Goal: Task Accomplishment & Management: Manage account settings

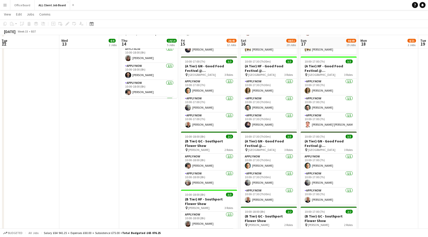
scroll to position [286, 0]
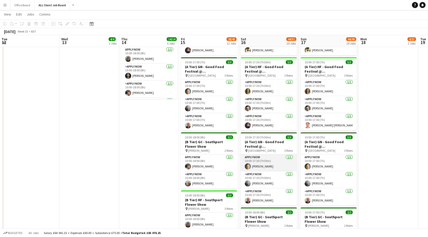
click at [276, 166] on app-card-role "APPLY NOW [DATE] 10:00-17:30 (7h30m) [PERSON_NAME]" at bounding box center [269, 163] width 56 height 17
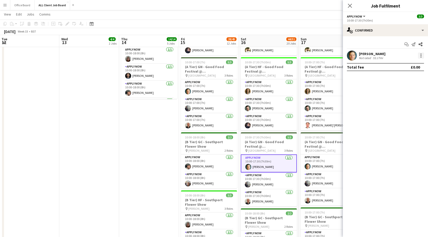
click at [421, 56] on div at bounding box center [421, 56] width 6 height 6
click at [405, 76] on span "Switch crew" at bounding box center [399, 77] width 21 height 4
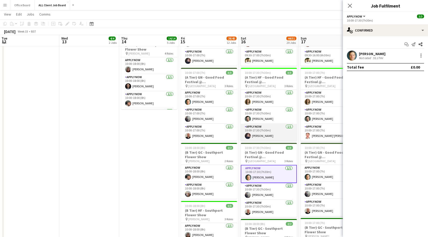
click at [274, 139] on app-card-role "APPLY NOW [DATE] 10:00-17:30 (7h30m) [PERSON_NAME]" at bounding box center [269, 132] width 56 height 17
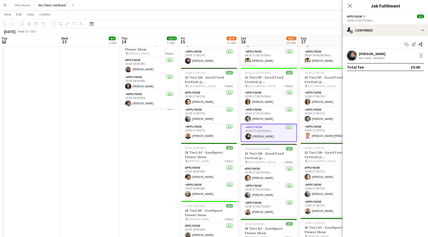
click at [421, 57] on div at bounding box center [421, 57] width 1 height 1
click at [404, 81] on button "Switch with" at bounding box center [404, 77] width 39 height 12
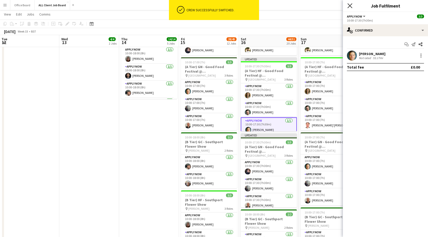
click at [352, 6] on icon "Close pop-in" at bounding box center [350, 5] width 5 height 5
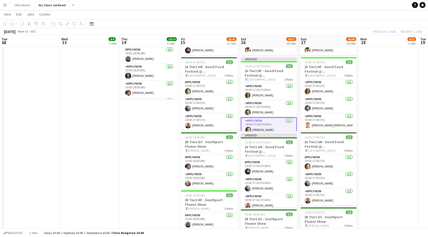
click at [380, 30] on div "Publish 1 job Revert 1 job" at bounding box center [397, 31] width 61 height 7
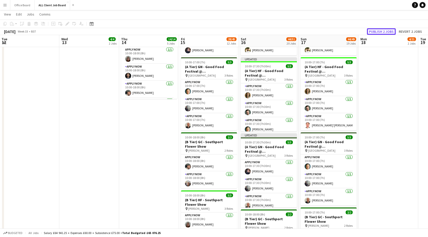
click at [380, 30] on button "Publish 2 jobs" at bounding box center [381, 31] width 29 height 7
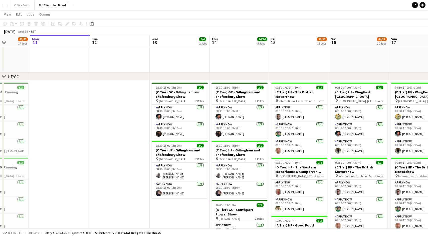
scroll to position [0, 150]
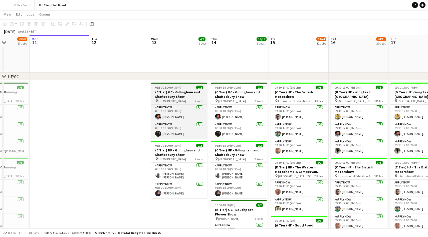
click at [181, 102] on span "[GEOGRAPHIC_DATA]" at bounding box center [173, 101] width 28 height 4
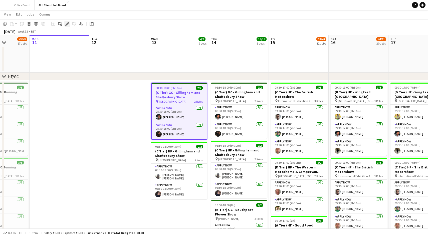
click at [67, 24] on icon at bounding box center [67, 24] width 3 height 3
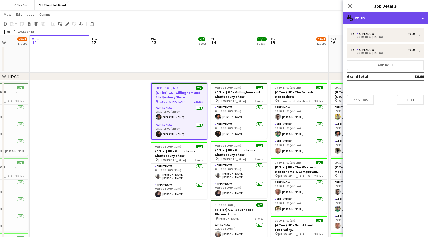
click at [384, 21] on div "multiple-users-add Roles" at bounding box center [385, 18] width 85 height 12
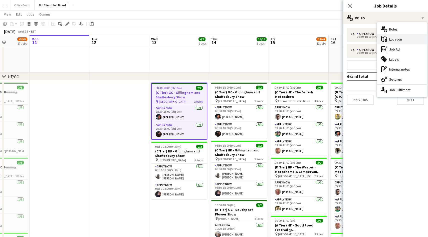
click at [395, 36] on div "maps-pin-1 Location" at bounding box center [403, 39] width 50 height 10
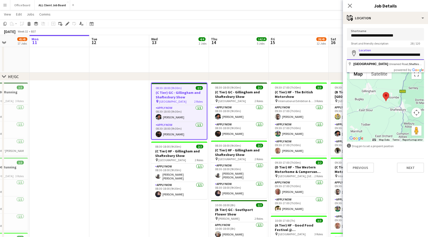
drag, startPoint x: 358, startPoint y: 54, endPoint x: 414, endPoint y: 55, distance: 56.1
click at [414, 55] on input "**********" at bounding box center [385, 53] width 77 height 13
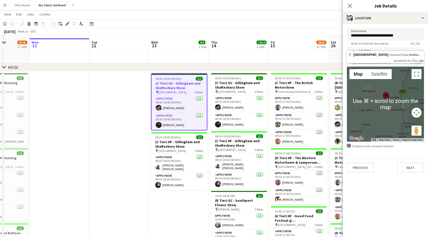
scroll to position [135, 0]
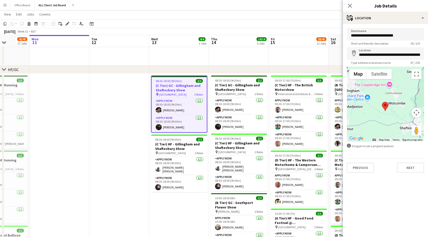
drag, startPoint x: 390, startPoint y: 100, endPoint x: 384, endPoint y: 123, distance: 24.1
click at [384, 123] on div at bounding box center [385, 104] width 77 height 75
click at [353, 4] on app-icon "Close pop-in" at bounding box center [350, 5] width 7 height 7
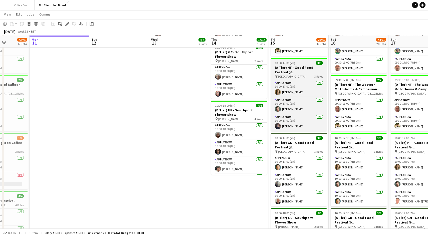
scroll to position [286, 0]
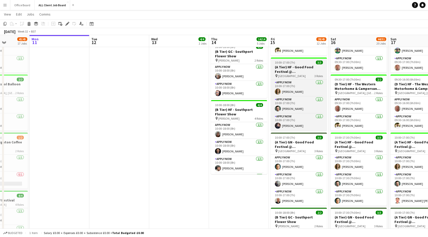
click at [306, 65] on h3 "(A Tier) HF - Good Food Festival @ [GEOGRAPHIC_DATA]" at bounding box center [299, 69] width 56 height 9
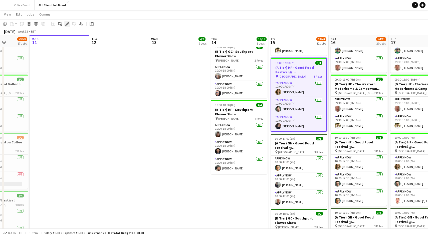
click at [68, 23] on icon at bounding box center [67, 24] width 3 height 3
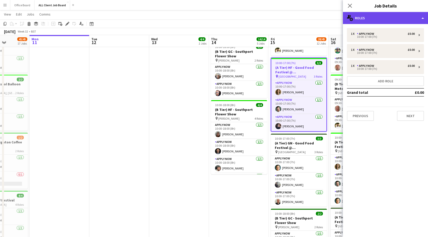
click at [400, 12] on div "multiple-users-add Roles" at bounding box center [385, 18] width 85 height 12
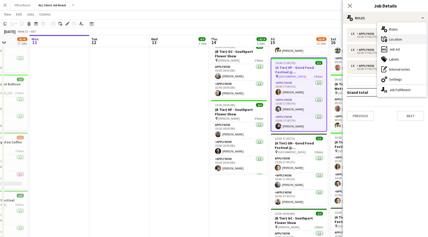
click at [398, 36] on div "maps-pin-1 Location" at bounding box center [403, 39] width 50 height 10
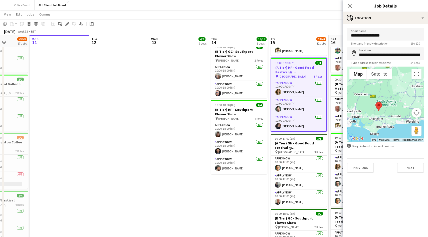
drag, startPoint x: 389, startPoint y: 128, endPoint x: 388, endPoint y: 118, distance: 10.1
click at [388, 118] on div at bounding box center [385, 104] width 77 height 75
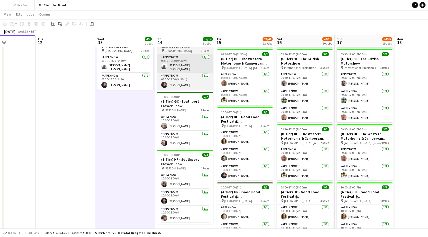
scroll to position [236, 0]
